Goal: Find contact information: Find contact information

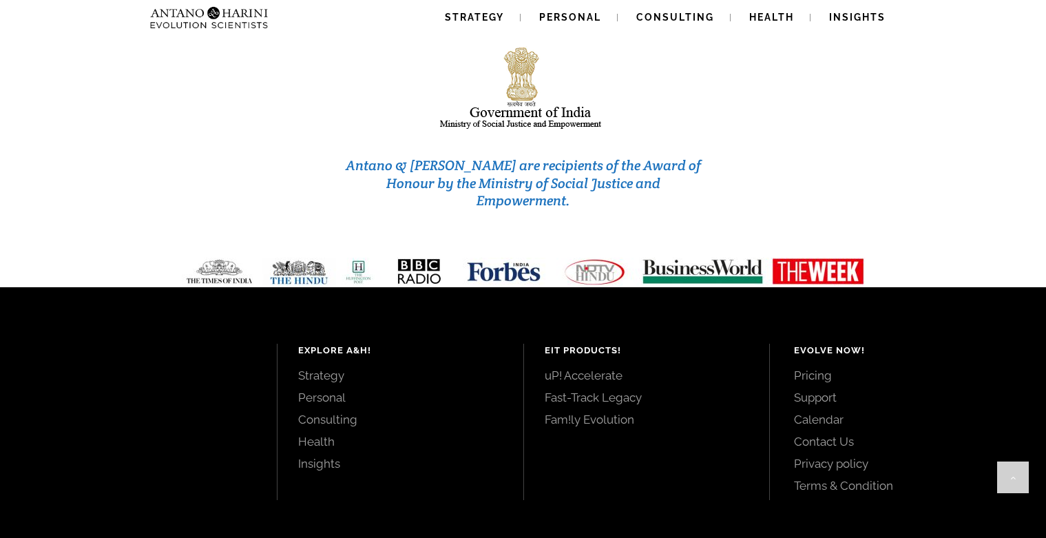
scroll to position [5886, 0]
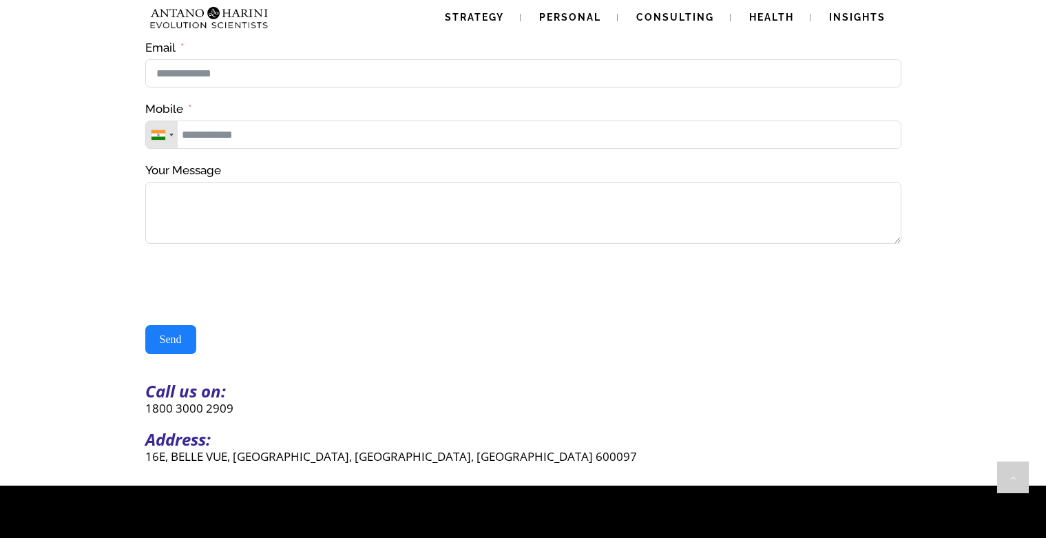
scroll to position [432, 0]
